Goal: Information Seeking & Learning: Understand process/instructions

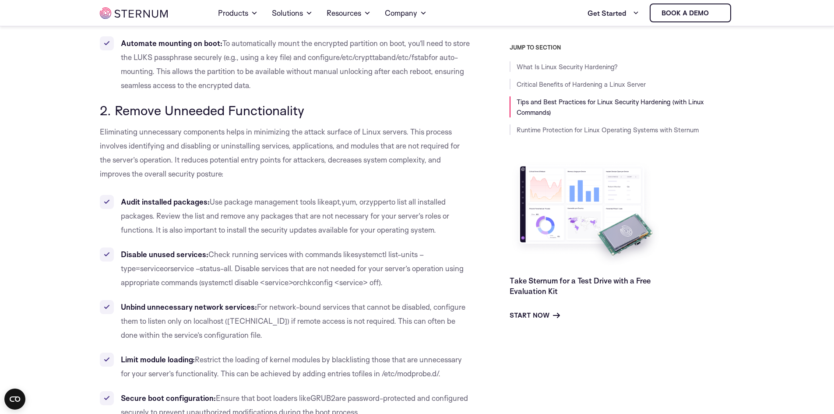
scroll to position [1222, 0]
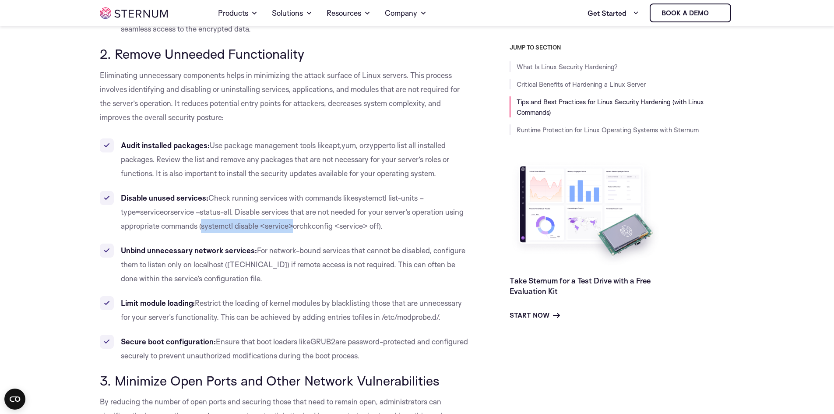
drag, startPoint x: 161, startPoint y: 228, endPoint x: 254, endPoint y: 228, distance: 92.8
click at [254, 228] on span "systemctl disable <service>" at bounding box center [247, 225] width 92 height 9
click at [226, 225] on span "systemctl disable <service>" at bounding box center [247, 225] width 92 height 9
drag, startPoint x: 162, startPoint y: 226, endPoint x: 219, endPoint y: 226, distance: 57.8
click at [219, 226] on span "systemctl disable <service>" at bounding box center [247, 225] width 92 height 9
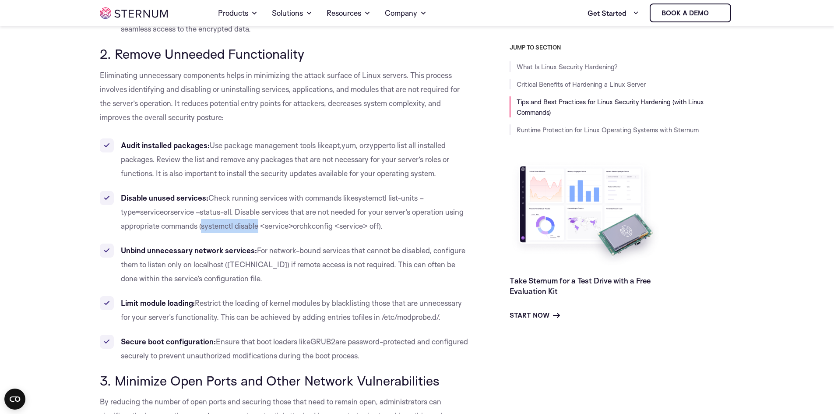
copy span "systemctl disable"
drag, startPoint x: 267, startPoint y: 226, endPoint x: 285, endPoint y: 228, distance: 18.9
click at [299, 228] on span "chkconfig <service> off" at bounding box center [338, 225] width 79 height 9
click at [299, 226] on span "chkconfig <service> off" at bounding box center [338, 225] width 79 height 9
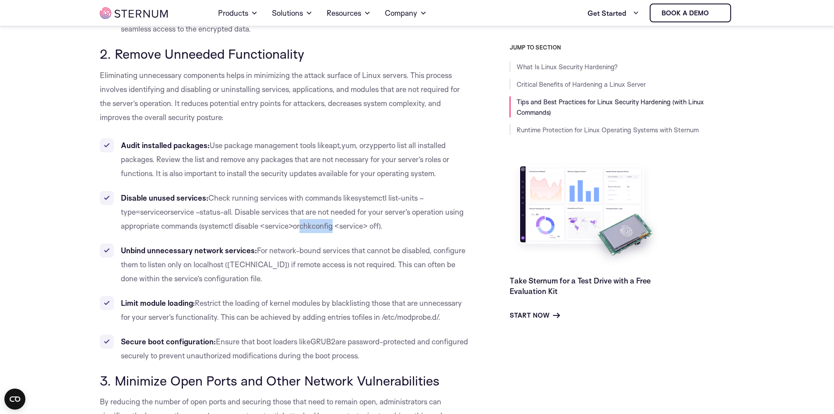
drag, startPoint x: 265, startPoint y: 227, endPoint x: 297, endPoint y: 224, distance: 32.1
click at [299, 224] on span "chkconfig <service> off" at bounding box center [338, 225] width 79 height 9
copy span "chkconfig"
